Goal: Transaction & Acquisition: Subscribe to service/newsletter

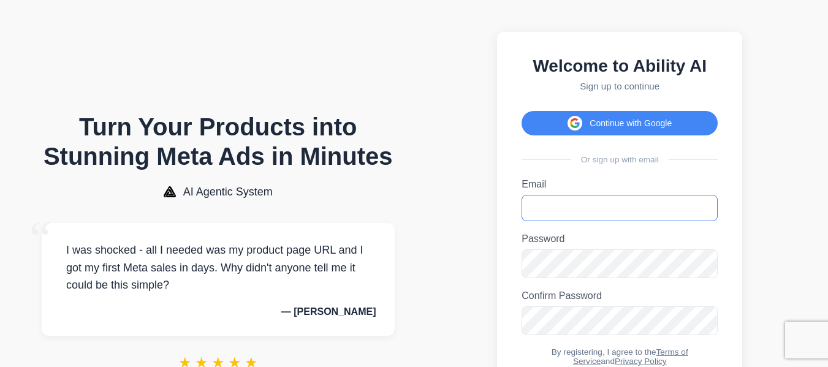
click at [526, 211] on input "Email" at bounding box center [619, 208] width 196 height 26
type input "**********"
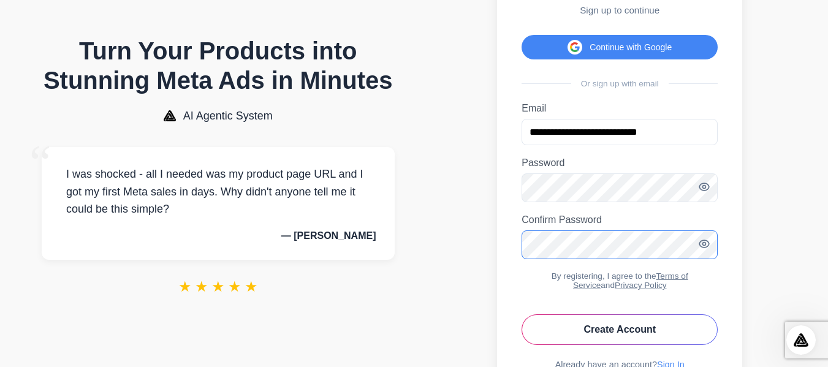
scroll to position [157, 0]
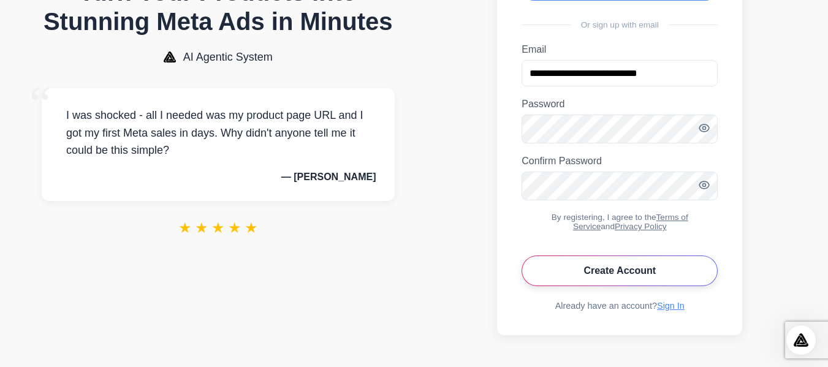
click at [560, 281] on button "Create Account" at bounding box center [619, 271] width 196 height 31
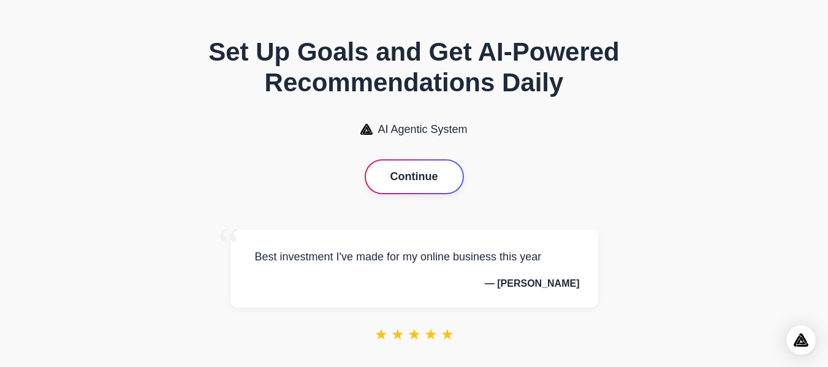
click at [407, 173] on button "Continue" at bounding box center [414, 177] width 97 height 32
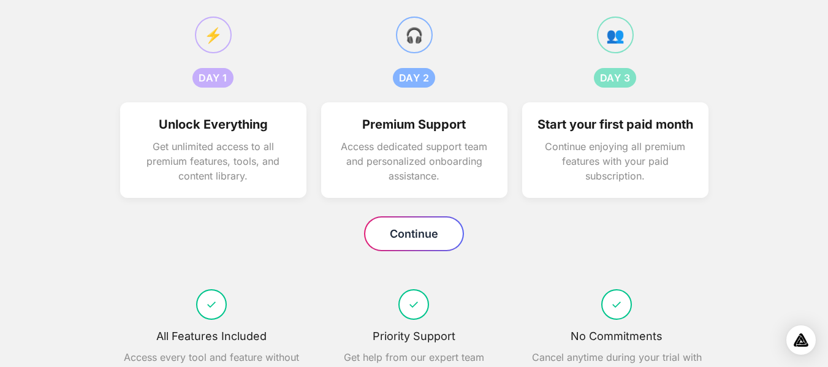
scroll to position [145, 0]
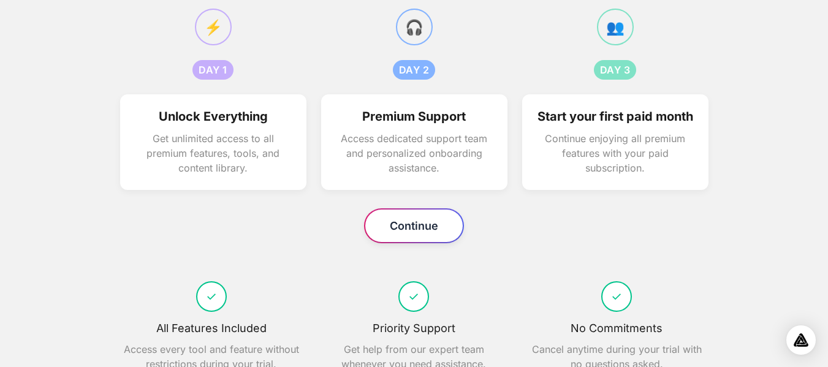
click at [369, 235] on button "Continue" at bounding box center [413, 226] width 97 height 32
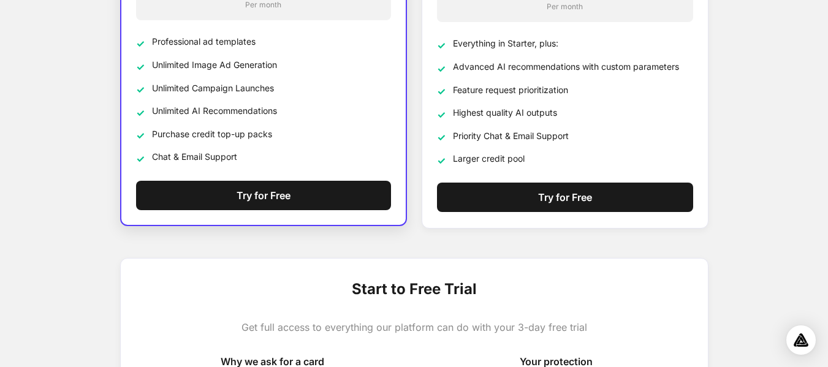
scroll to position [478, 0]
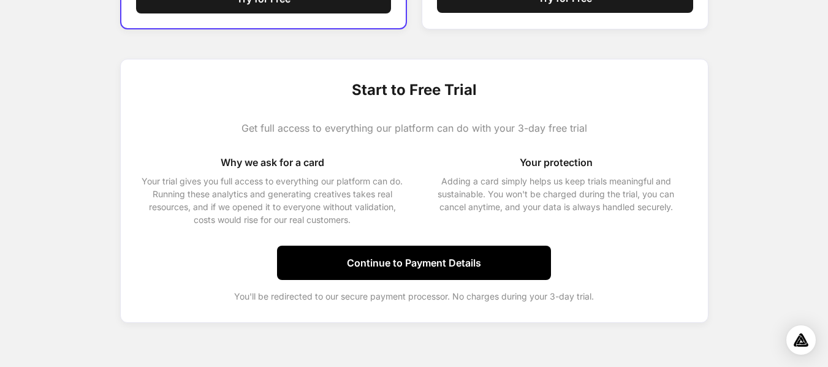
click at [377, 256] on button "Continue to Payment Details" at bounding box center [414, 263] width 274 height 34
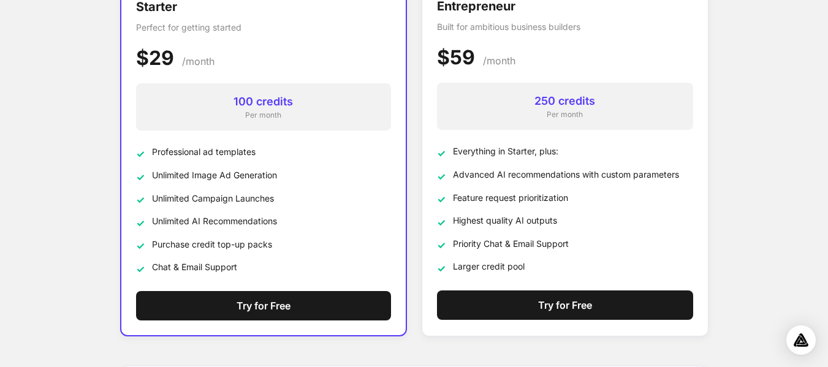
scroll to position [157, 0]
